Goal: Transaction & Acquisition: Purchase product/service

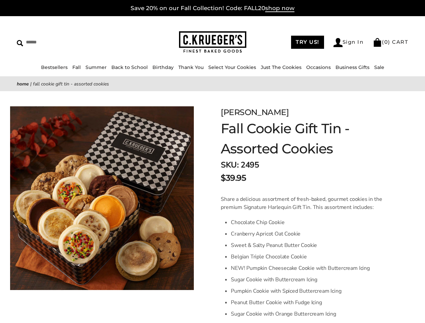
click at [317, 67] on link "Occasions" at bounding box center [319, 67] width 25 height 6
